Goal: Task Accomplishment & Management: Use online tool/utility

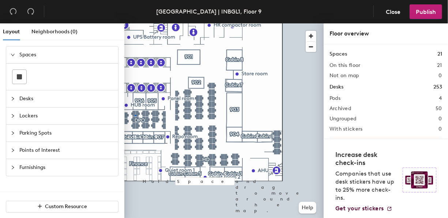
click at [136, 23] on div at bounding box center [223, 23] width 199 height 0
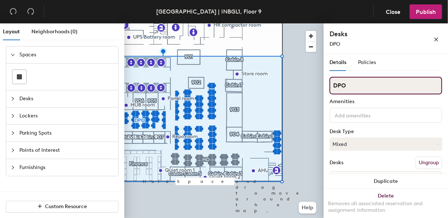
drag, startPoint x: 348, startPoint y: 83, endPoint x: 329, endPoint y: 82, distance: 19.8
click at [329, 82] on div "Details Policies DPO Amenities Desk Type Mixed Desks Ungroup Name INBGL1- 09-11…" at bounding box center [385, 137] width 124 height 167
type input "RDS IT"
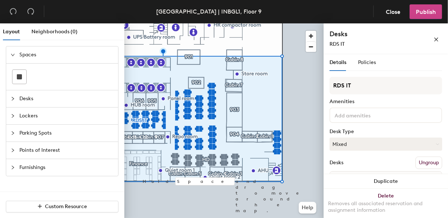
click at [424, 13] on span "Publish" at bounding box center [426, 11] width 20 height 7
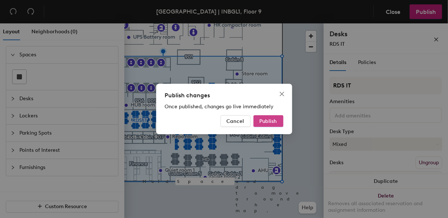
click at [268, 121] on span "Publish" at bounding box center [269, 121] width 18 height 6
